Goal: Information Seeking & Learning: Check status

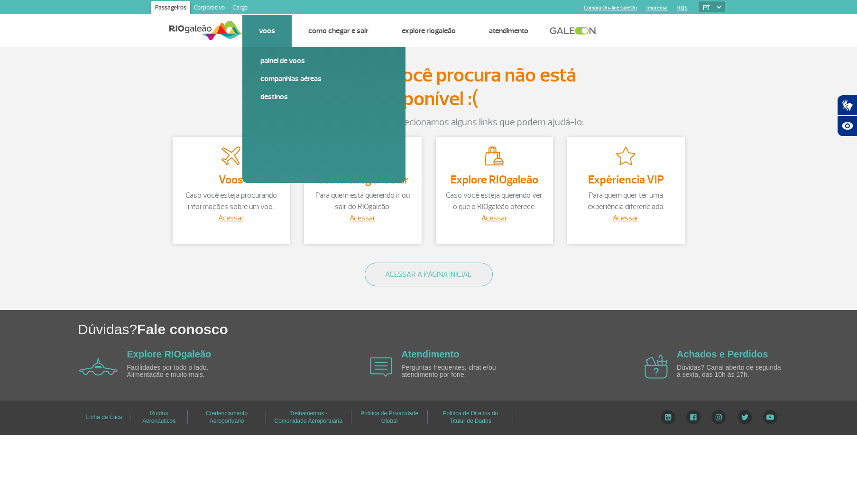
click at [275, 53] on div "Painel de voos Companhias Aéreas Destinos" at bounding box center [323, 115] width 163 height 136
click at [275, 59] on link "Painel de voos" at bounding box center [323, 61] width 127 height 10
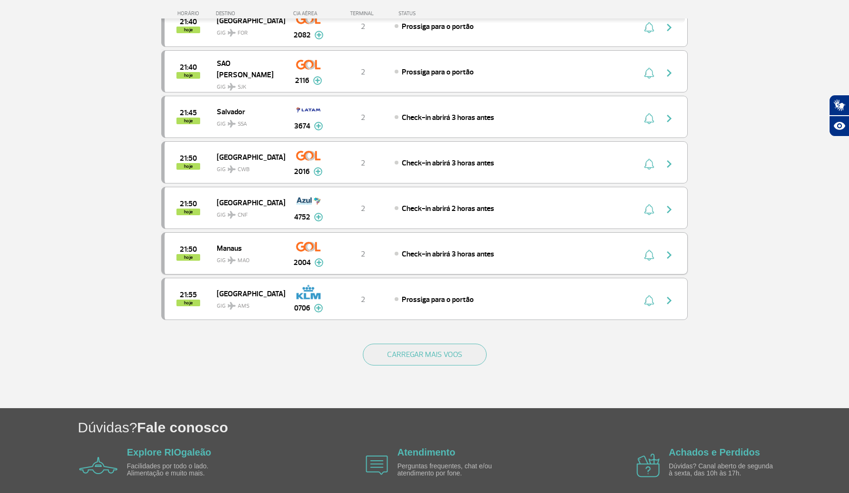
scroll to position [689, 0]
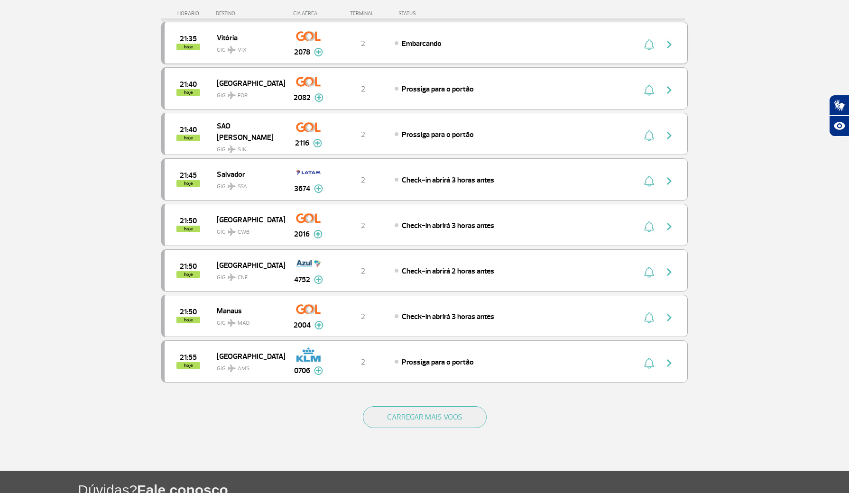
click at [239, 55] on span "GIG VIX" at bounding box center [247, 48] width 61 height 14
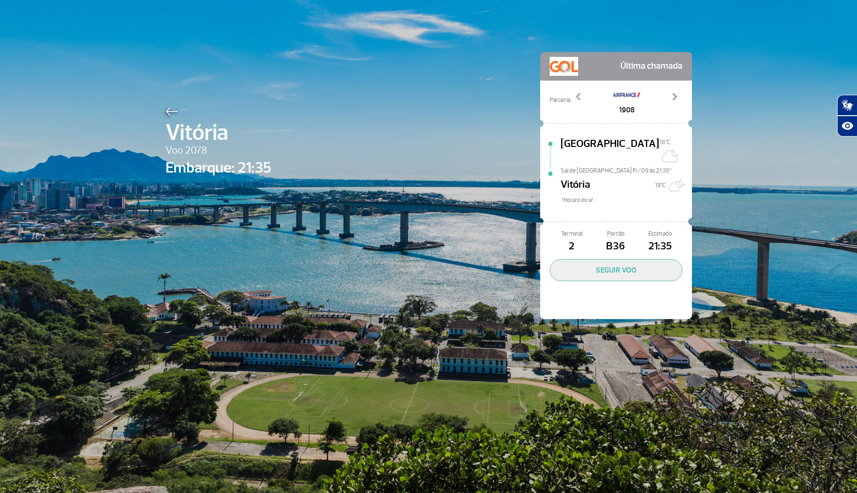
drag, startPoint x: 820, startPoint y: 197, endPoint x: 808, endPoint y: 194, distance: 12.3
drag, startPoint x: 742, startPoint y: 157, endPoint x: 605, endPoint y: 176, distance: 138.0
click at [738, 157] on div "Vitória Voo 2078 Embarque: 21:35 Última chamada Parceria: 1908 3705 4016 4026 7…" at bounding box center [428, 246] width 857 height 493
drag, startPoint x: 472, startPoint y: 231, endPoint x: 424, endPoint y: 237, distance: 48.4
drag, startPoint x: 331, startPoint y: 256, endPoint x: 294, endPoint y: 266, distance: 38.0
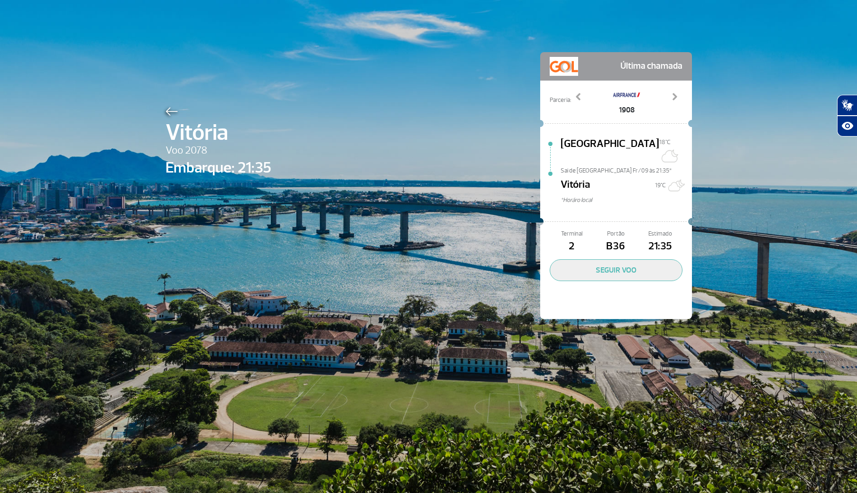
click at [309, 258] on div "Vitória Voo 2078 Embarque: 21:35 Última chamada Parceria: 1908 3705 4016 4026 7…" at bounding box center [428, 171] width 541 height 343
click at [169, 111] on img at bounding box center [172, 111] width 12 height 9
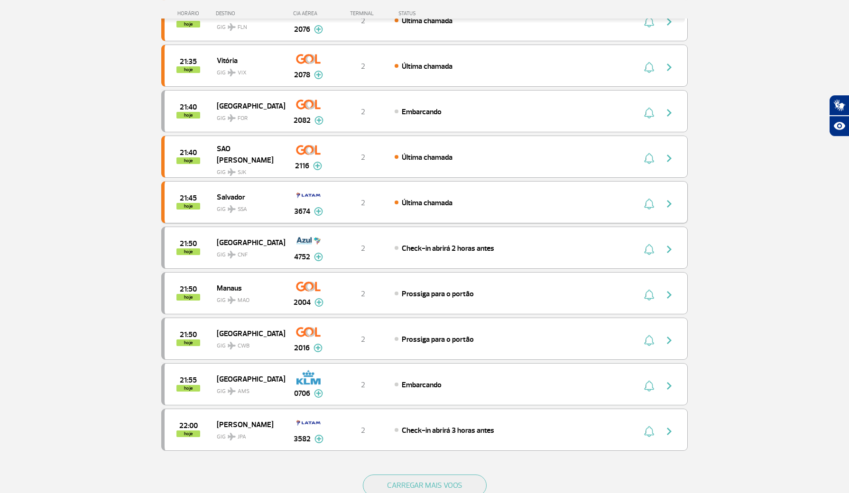
scroll to position [626, 0]
